Goal: Information Seeking & Learning: Learn about a topic

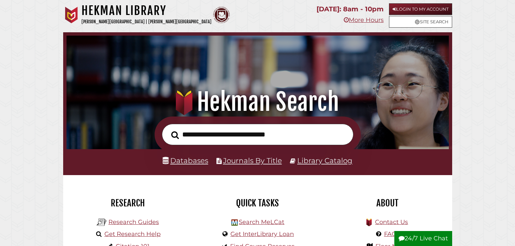
scroll to position [126, 379]
click at [198, 160] on link "Databases" at bounding box center [186, 160] width 46 height 9
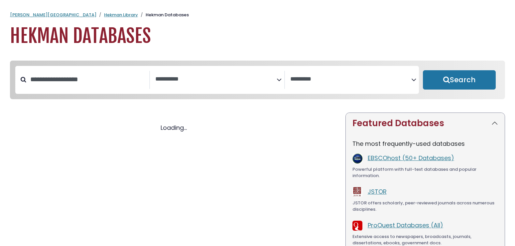
select select "Database Subject Filter"
select select "Database Vendors Filter"
select select "Database Subject Filter"
select select "Database Vendors Filter"
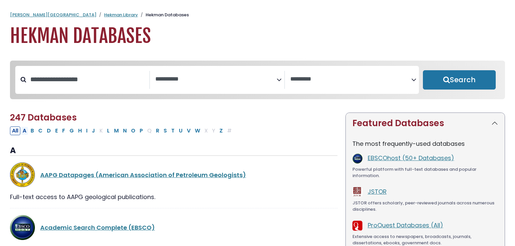
click at [25, 131] on button "A" at bounding box center [25, 130] width 8 height 9
select select "Database Subject Filter"
select select "Database Vendors Filter"
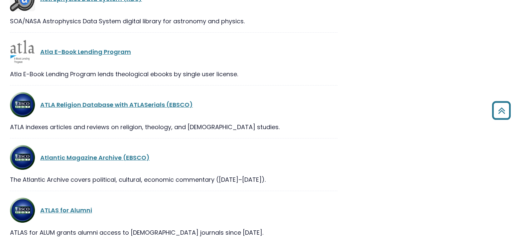
scroll to position [1763, 0]
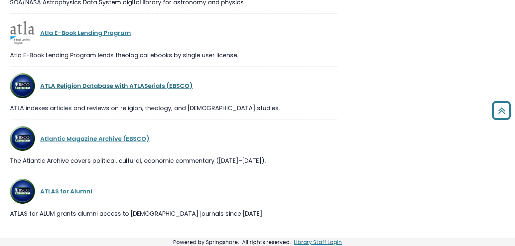
click at [151, 90] on link "ATLA Religion Database with ATLASerials (EBSCO)" at bounding box center [116, 85] width 153 height 8
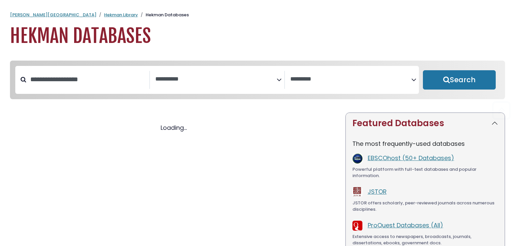
select select "Database Subject Filter"
select select "Database Vendors Filter"
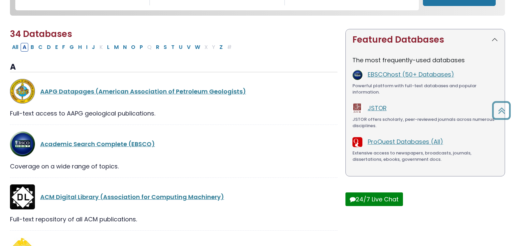
select select "Database Subject Filter"
select select "Database Vendors Filter"
click at [92, 144] on link "Academic Search Complete (EBSCO)" at bounding box center [97, 144] width 115 height 8
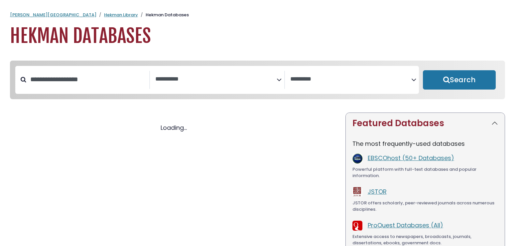
select select "Database Subject Filter"
select select "Database Vendors Filter"
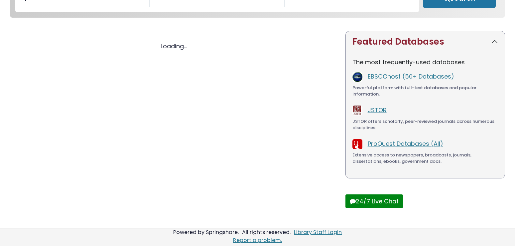
select select "Database Subject Filter"
select select "Database Vendors Filter"
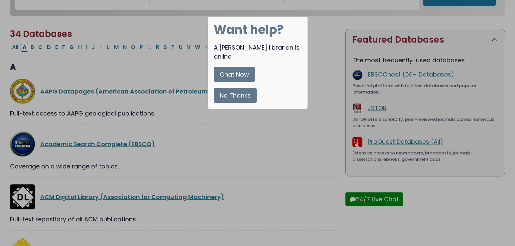
click at [228, 88] on button "No Thanks" at bounding box center [235, 95] width 43 height 15
